Goal: Task Accomplishment & Management: Use online tool/utility

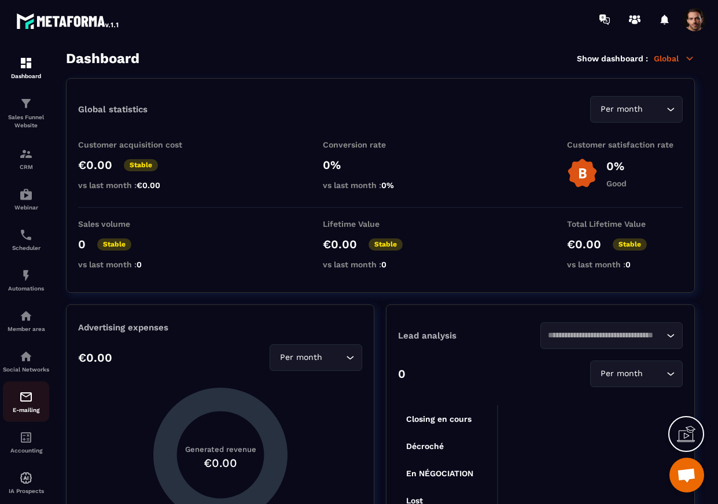
click at [20, 413] on p "E-mailing" at bounding box center [26, 409] width 46 height 6
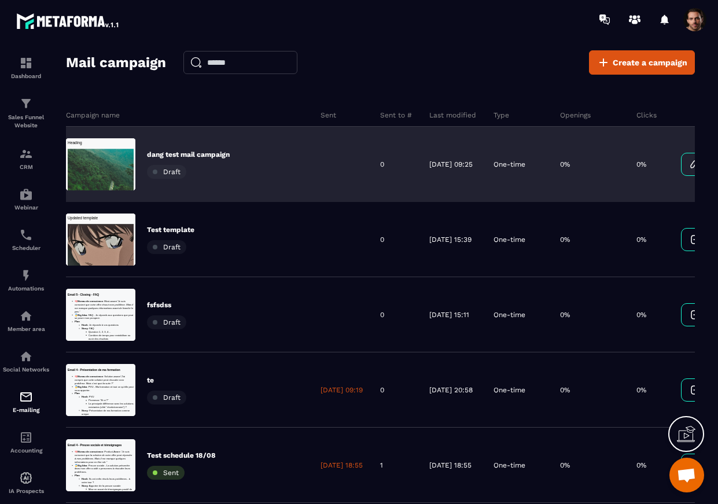
click at [364, 181] on div at bounding box center [342, 164] width 60 height 75
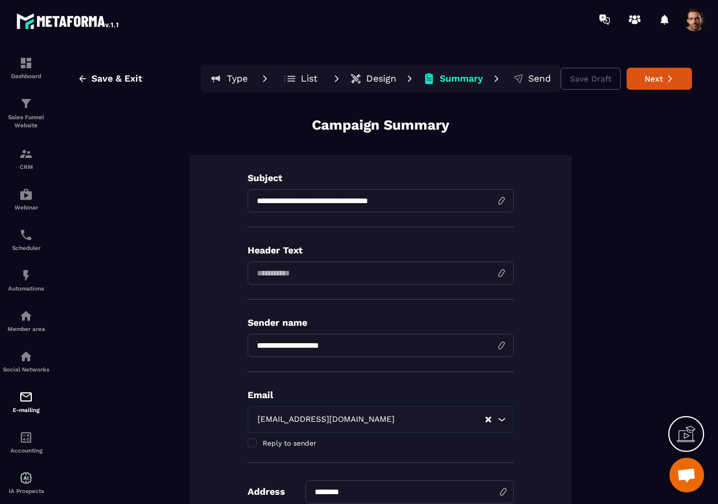
click at [382, 83] on p "Design" at bounding box center [381, 79] width 30 height 12
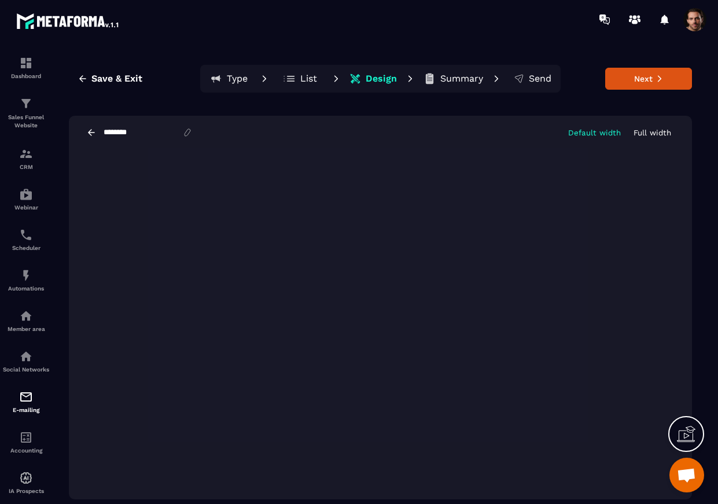
click at [93, 132] on icon at bounding box center [91, 132] width 10 height 10
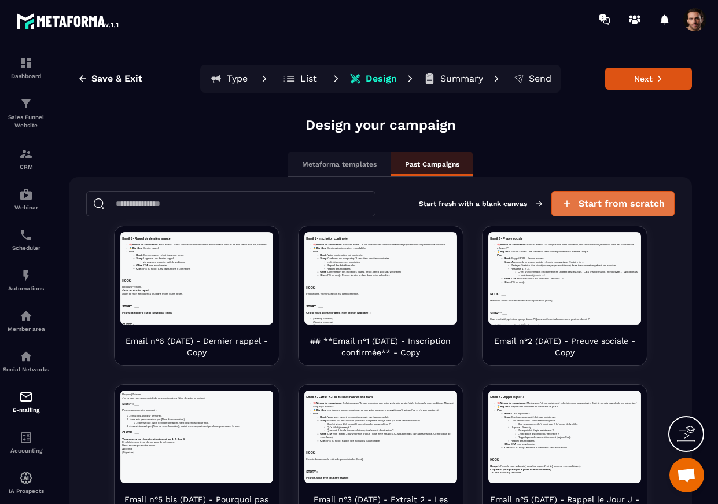
click at [586, 201] on span "Start from scratch" at bounding box center [621, 204] width 86 height 12
